Goal: Communication & Community: Ask a question

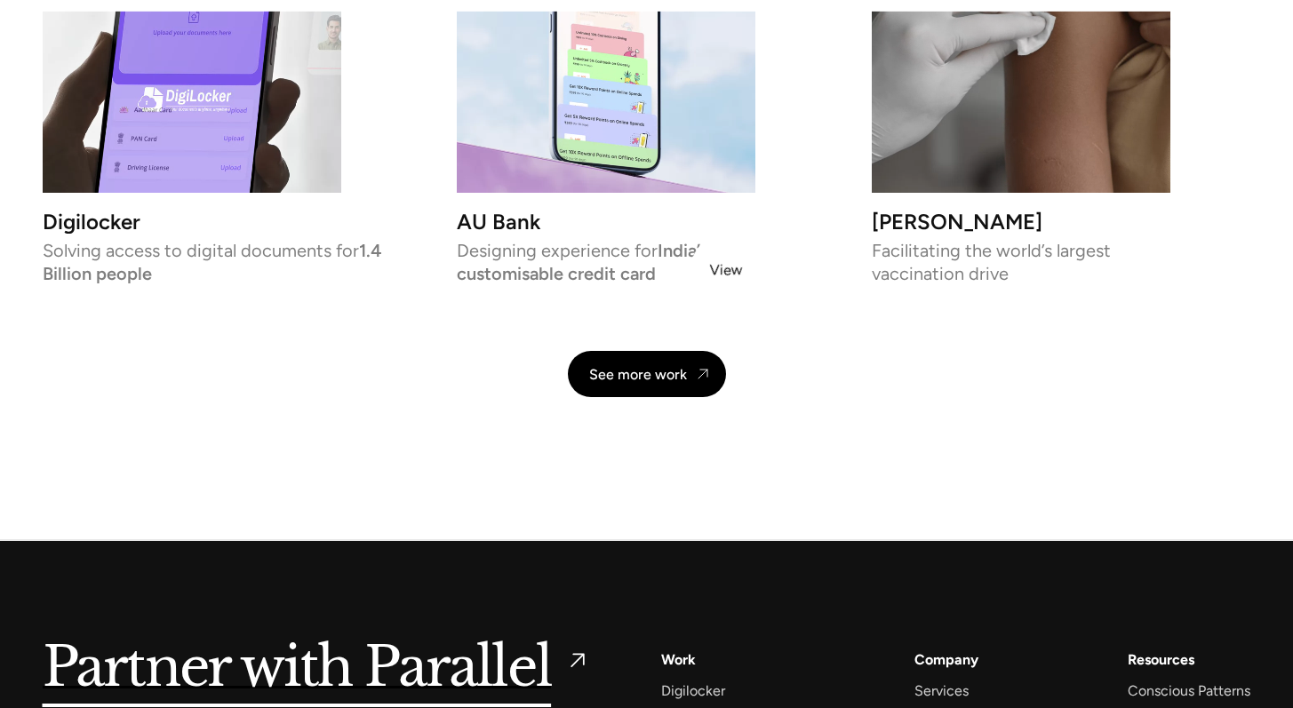
scroll to position [4223, 0]
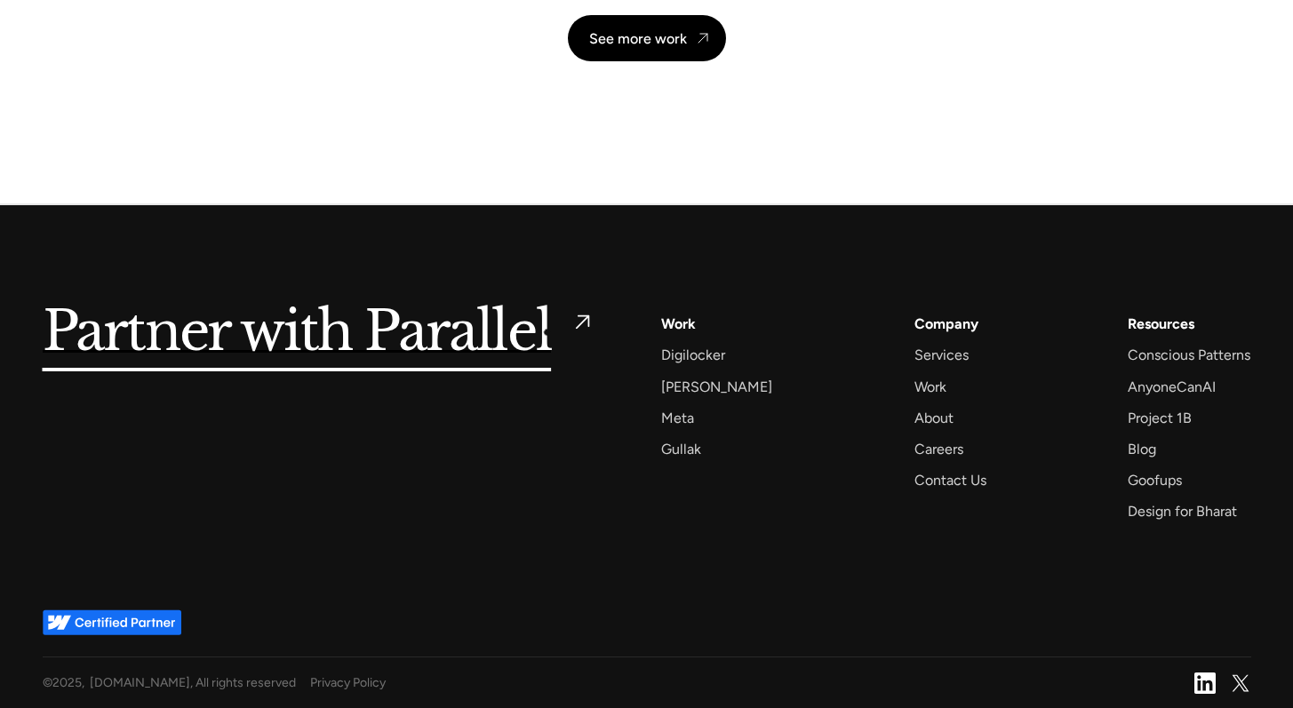
click at [545, 330] on h5 "Partner with Parallel" at bounding box center [297, 332] width 509 height 41
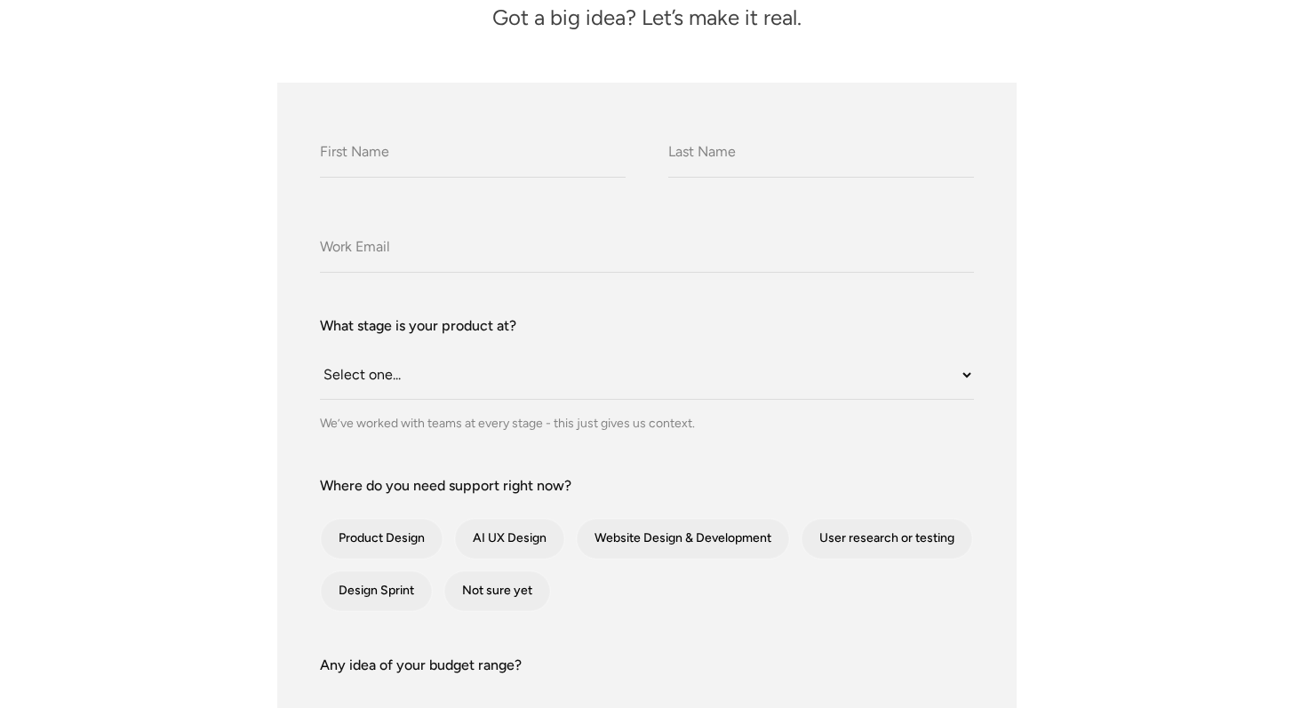
scroll to position [433, 0]
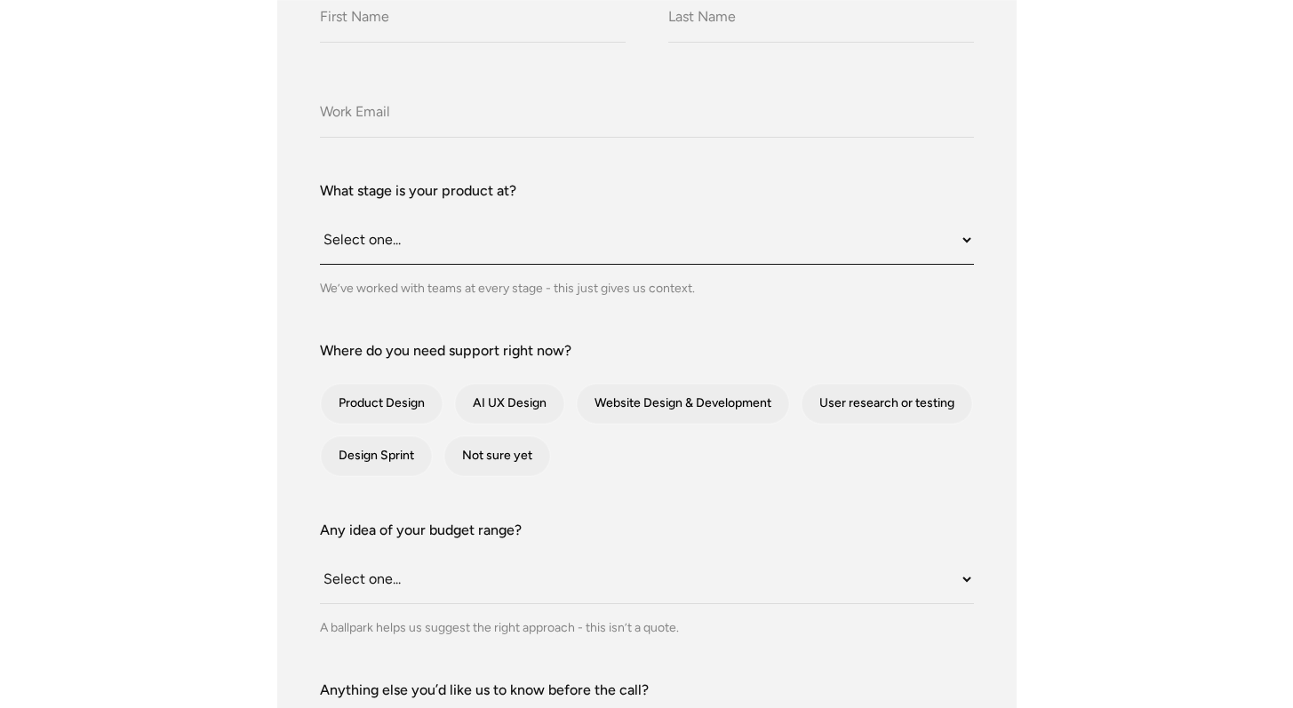
click at [545, 241] on select "Select one... Still an idea Building MVP Live with early users Scaling fast Som…" at bounding box center [647, 240] width 654 height 49
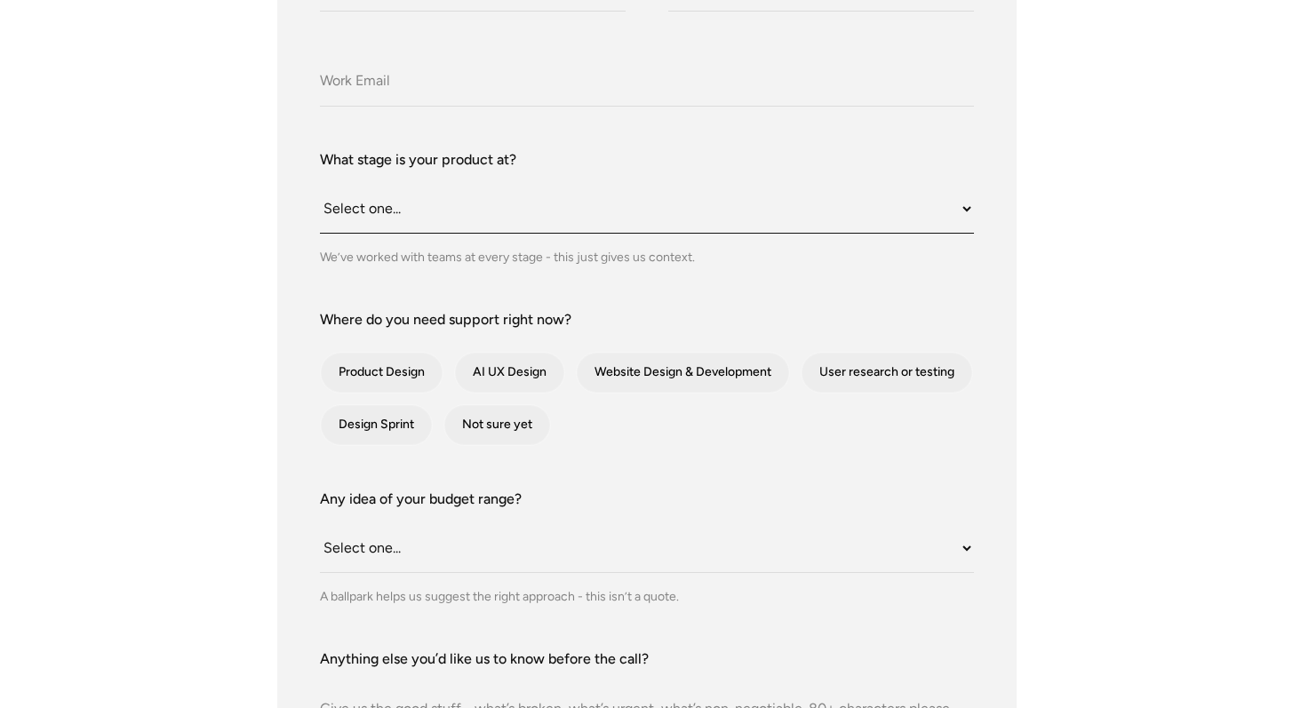
scroll to position [597, 0]
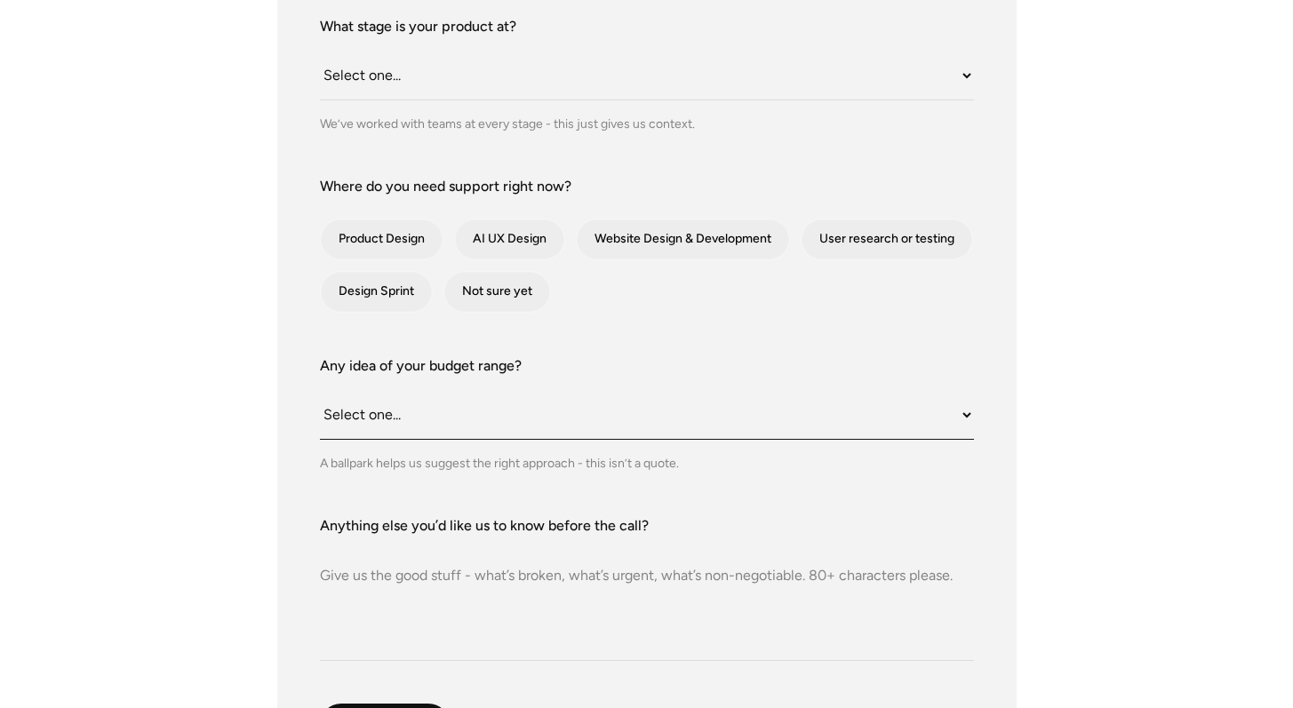
click at [563, 430] on select "Select one... Under $10K $10K–$25K $25K–$50K $50K+" at bounding box center [647, 415] width 654 height 49
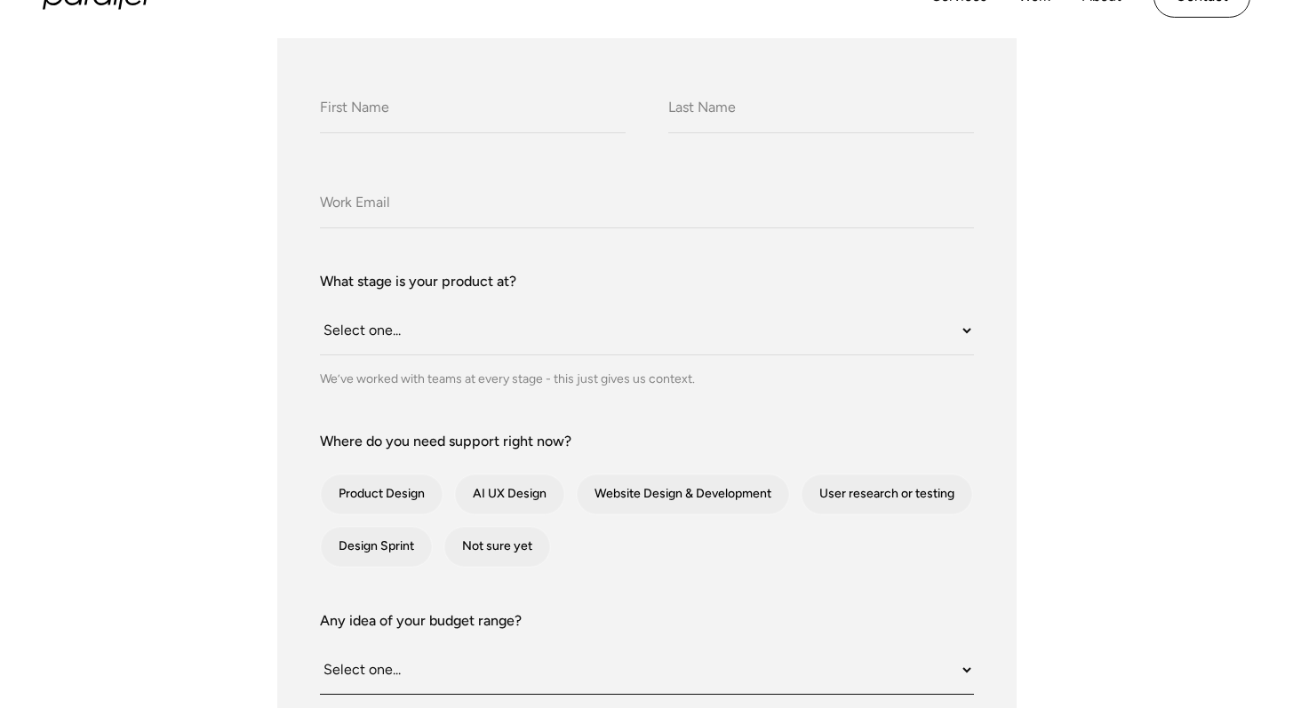
scroll to position [0, 0]
